Goal: Task Accomplishment & Management: Use online tool/utility

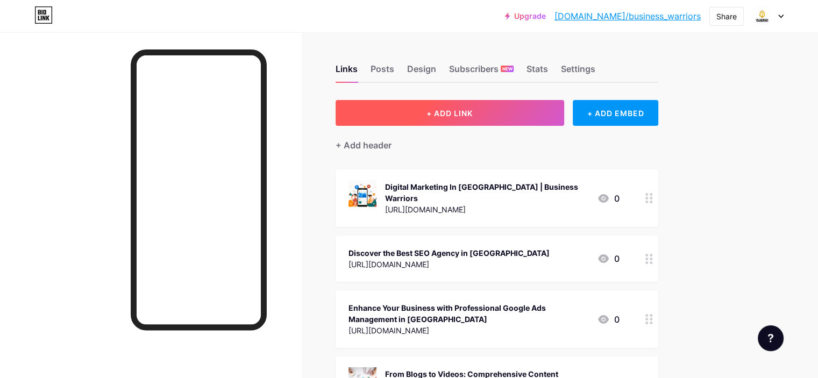
click at [527, 111] on button "+ ADD LINK" at bounding box center [450, 113] width 229 height 26
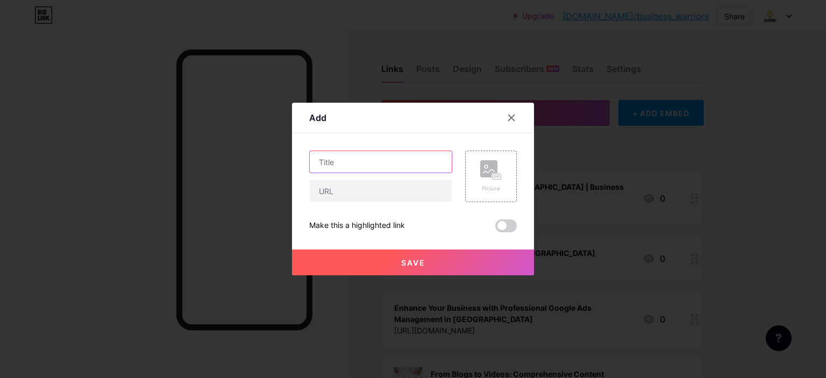
click at [357, 165] on input "text" at bounding box center [381, 162] width 142 height 22
paste input "How Service-Based Businesses Can Scale Using Digital Marketing in [DATE]"
type input "How Service-Based Businesses Can Scale Using Digital Marketing in [DATE]"
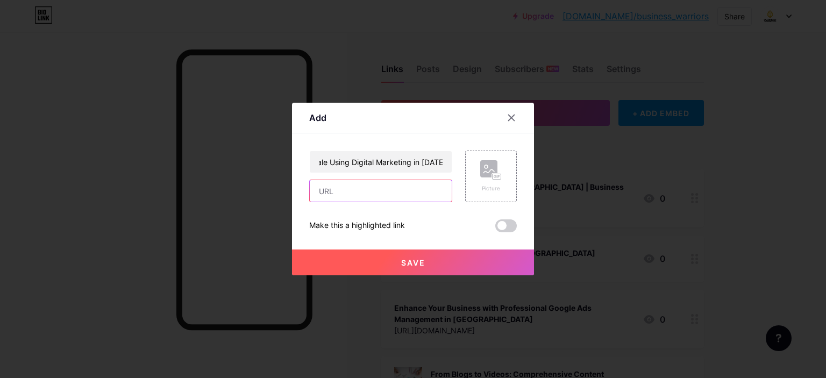
click at [336, 193] on input "text" at bounding box center [381, 191] width 142 height 22
paste input "[URL][DOMAIN_NAME]"
type input "[URL][DOMAIN_NAME]"
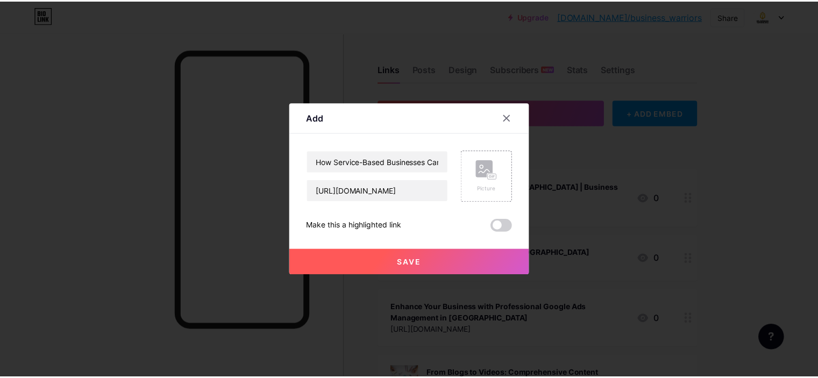
scroll to position [0, 0]
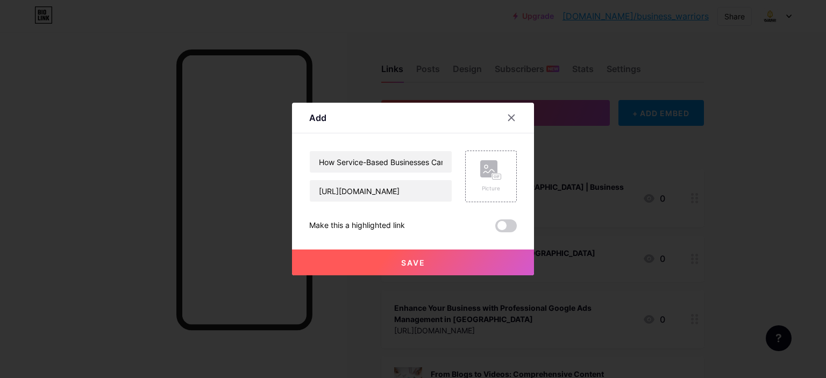
click at [429, 258] on button "Save" at bounding box center [413, 263] width 242 height 26
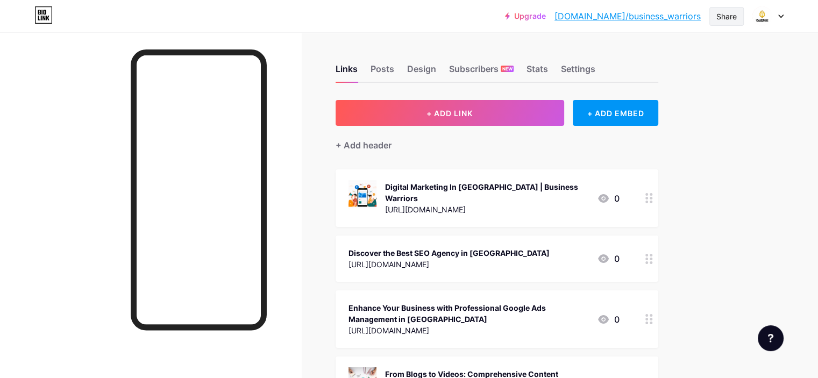
click at [728, 12] on div "Share" at bounding box center [727, 16] width 20 height 11
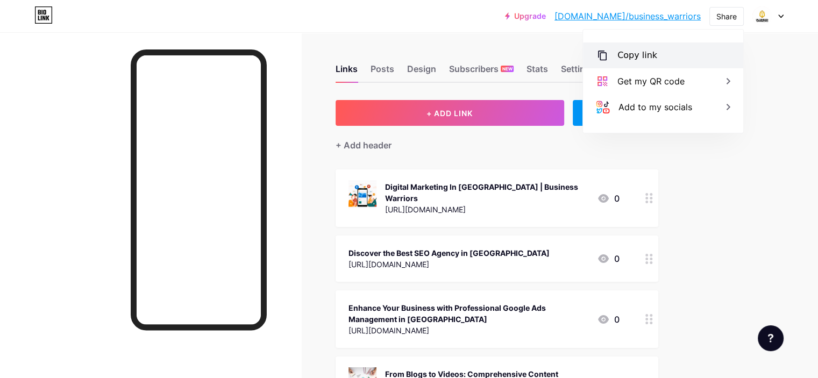
click at [642, 51] on div "Copy link" at bounding box center [638, 55] width 40 height 13
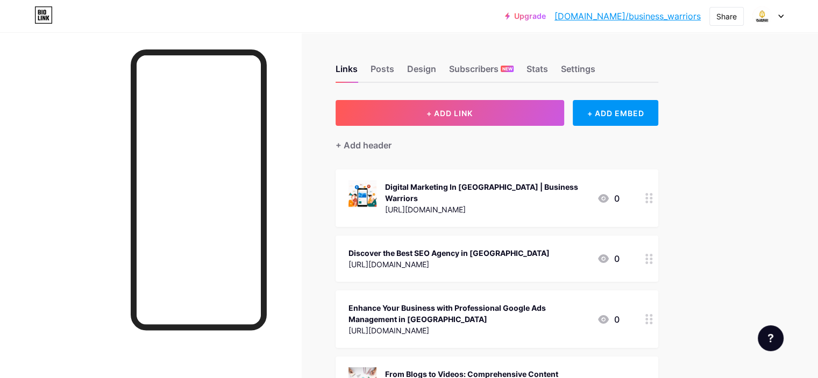
drag, startPoint x: 778, startPoint y: 195, endPoint x: 774, endPoint y: 173, distance: 22.9
